Goal: Task Accomplishment & Management: Use online tool/utility

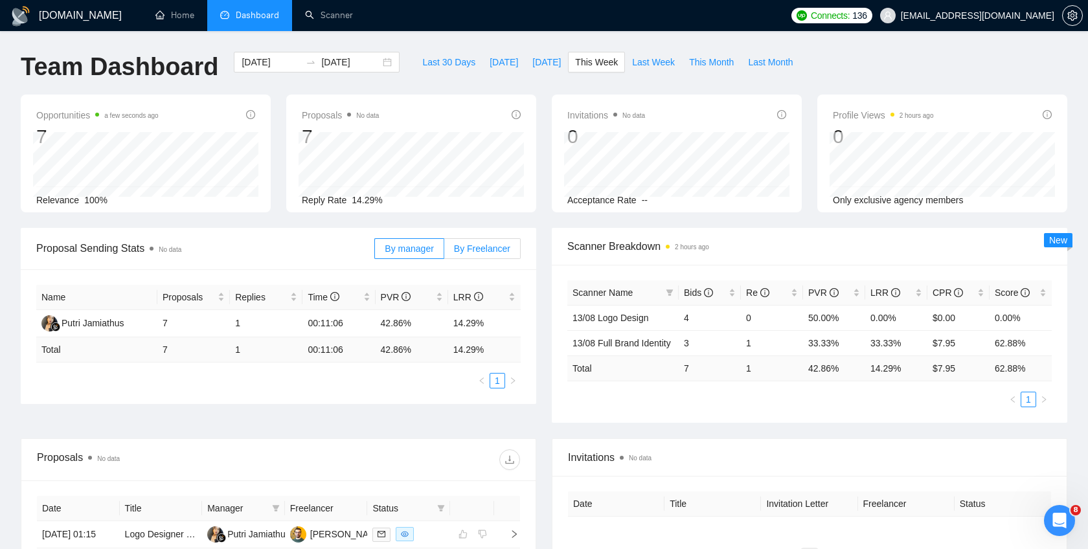
click at [463, 251] on span "By Freelancer" at bounding box center [482, 249] width 56 height 10
click at [444, 252] on input "By Freelancer" at bounding box center [444, 252] width 0 height 0
click at [417, 244] on span "By manager" at bounding box center [409, 249] width 49 height 10
click at [375, 252] on input "By manager" at bounding box center [375, 252] width 0 height 0
click at [479, 244] on span "By Freelancer" at bounding box center [482, 249] width 56 height 10
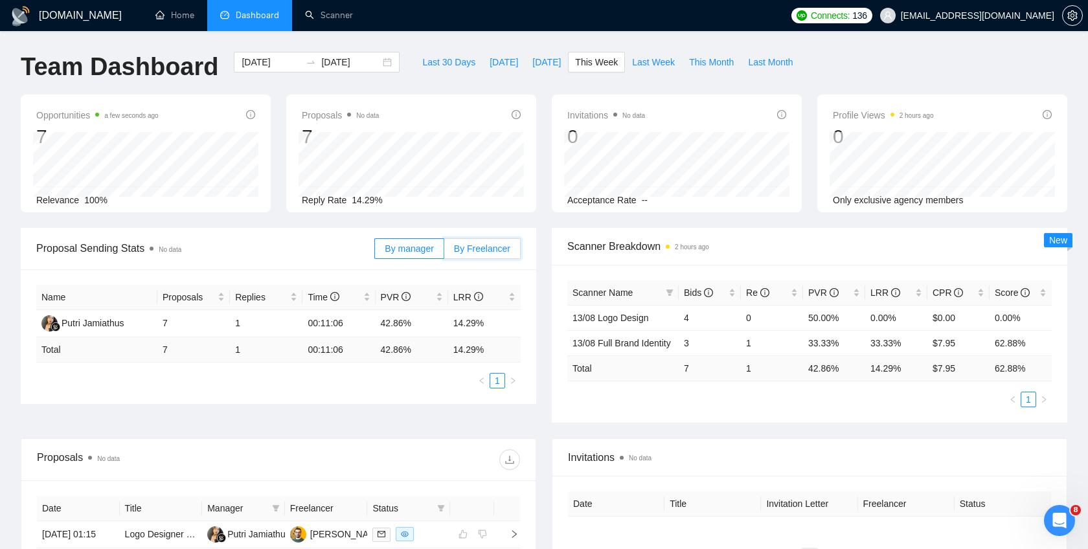
click at [444, 252] on input "By Freelancer" at bounding box center [444, 252] width 0 height 0
click at [416, 251] on span "By manager" at bounding box center [409, 249] width 49 height 10
click at [375, 252] on input "By manager" at bounding box center [375, 252] width 0 height 0
click at [490, 256] on label "By Freelancer" at bounding box center [482, 248] width 76 height 21
click at [444, 252] on input "By Freelancer" at bounding box center [444, 252] width 0 height 0
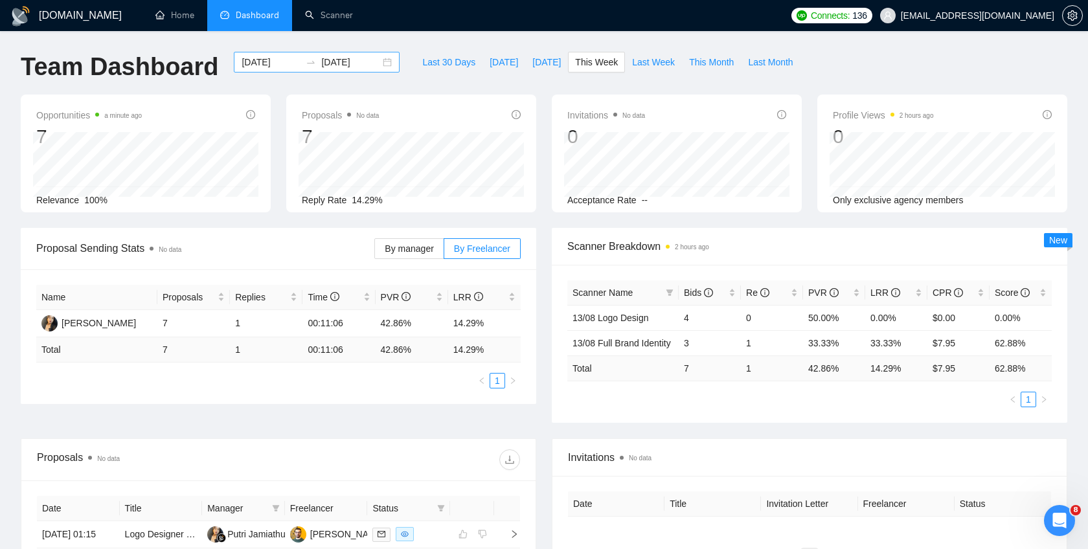
click at [262, 60] on input "[DATE]" at bounding box center [271, 62] width 59 height 14
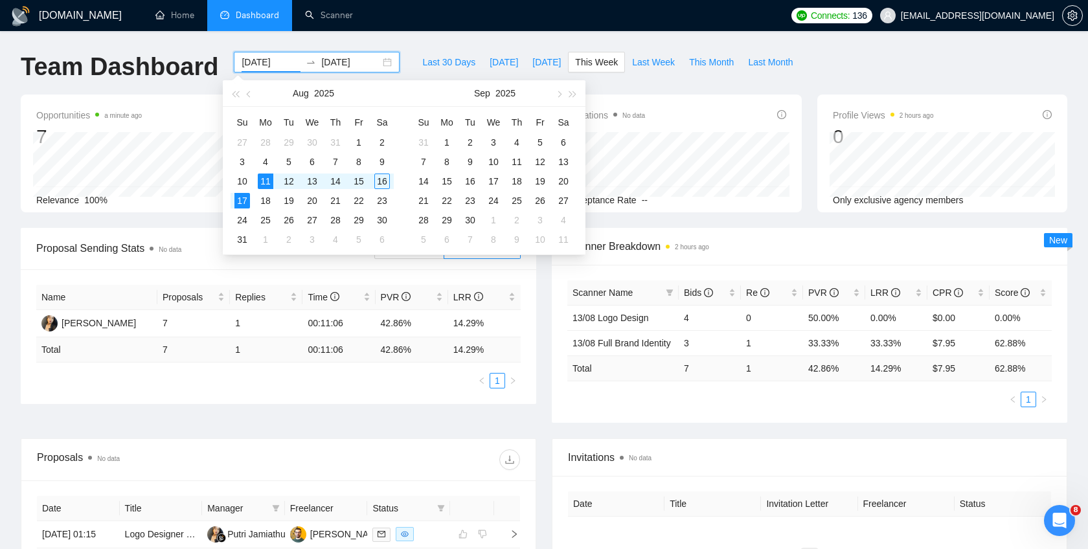
click at [392, 40] on div "[DOMAIN_NAME] Home Dashboard Scanner Connects: 136 [EMAIL_ADDRESS][DOMAIN_NAME]…" at bounding box center [544, 434] width 1088 height 869
